Goal: Information Seeking & Learning: Learn about a topic

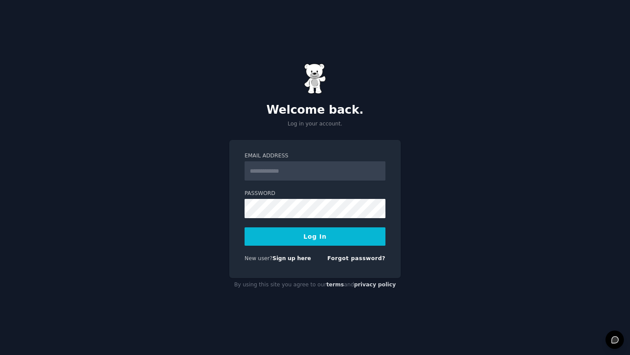
click at [307, 180] on input "Email Address" at bounding box center [315, 170] width 141 height 19
type input "**********"
click at [310, 238] on button "Log In" at bounding box center [315, 236] width 141 height 18
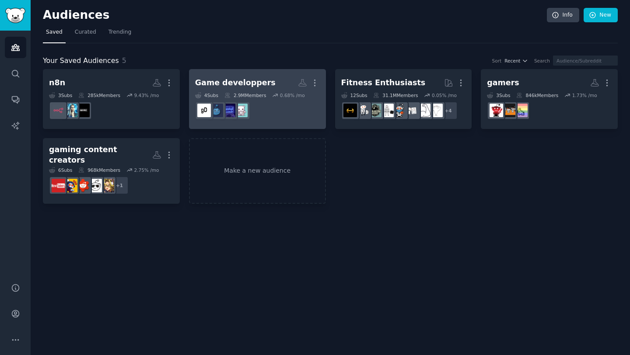
click at [250, 80] on div "Game developpers" at bounding box center [235, 82] width 80 height 11
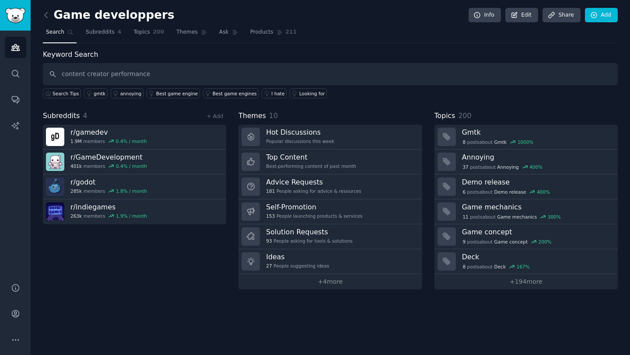
type input "content creator performance"
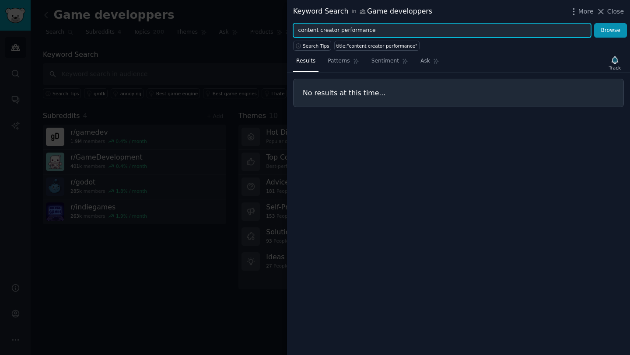
click at [367, 31] on input "content creator performance" at bounding box center [442, 30] width 298 height 15
click at [378, 32] on input "content creator performance" at bounding box center [442, 30] width 298 height 15
type input "content creators"
click at [594, 23] on button "Browse" at bounding box center [610, 30] width 33 height 15
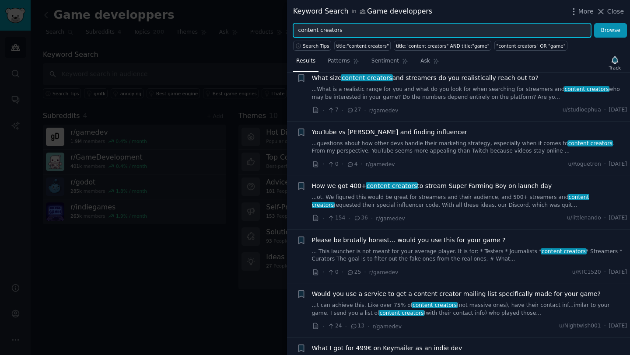
scroll to position [730, 0]
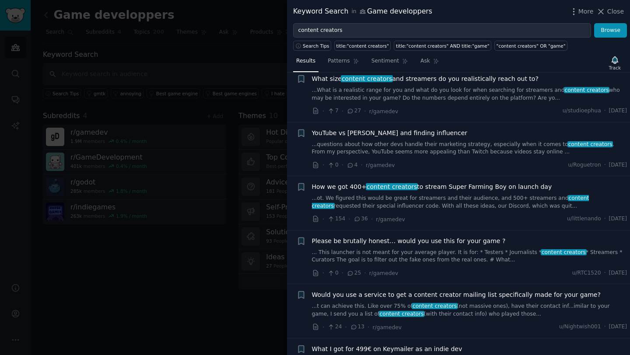
click at [418, 78] on span "What size content creators and streamers do you realistically reach out to?" at bounding box center [425, 78] width 227 height 9
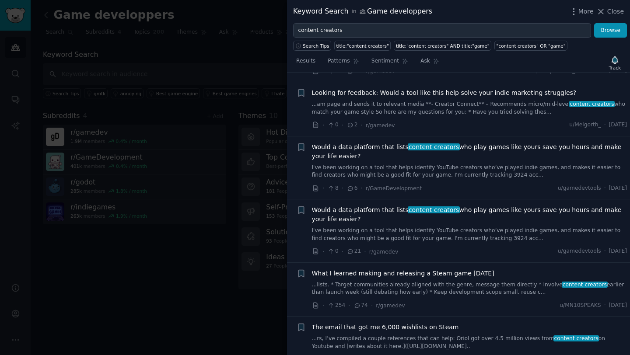
scroll to position [1805, 0]
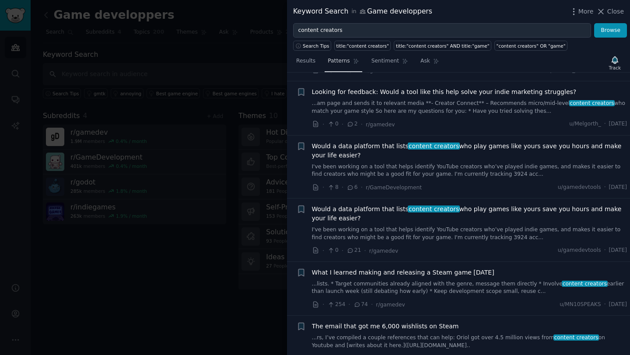
click at [344, 63] on span "Patterns" at bounding box center [339, 61] width 22 height 8
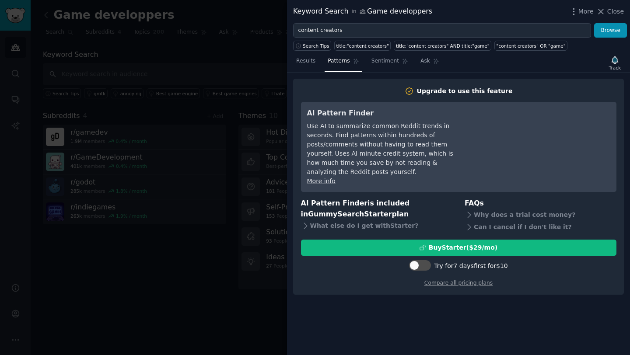
click at [228, 49] on div at bounding box center [315, 177] width 630 height 355
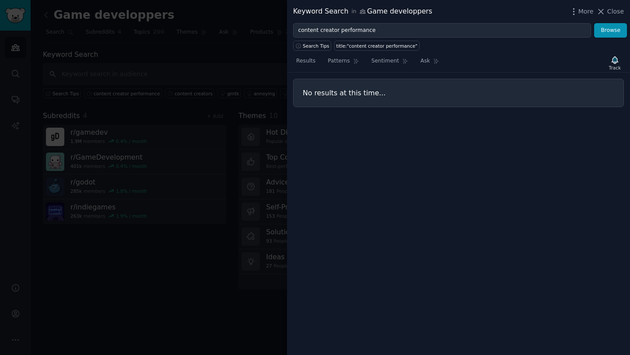
click at [172, 62] on div at bounding box center [315, 177] width 630 height 355
